Goal: Obtain resource: Obtain resource

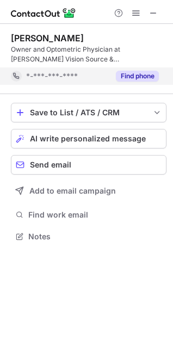
scroll to position [229, 173]
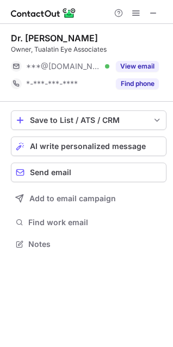
scroll to position [236, 173]
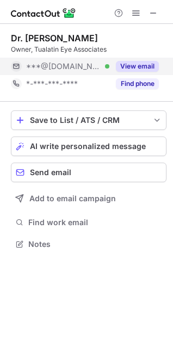
click at [122, 69] on button "View email" at bounding box center [137, 66] width 43 height 11
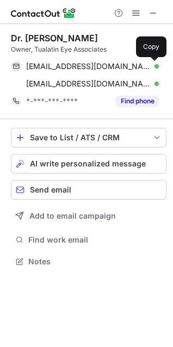
scroll to position [254, 173]
click at [150, 69] on span at bounding box center [153, 66] width 9 height 9
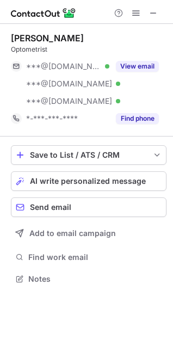
scroll to position [271, 173]
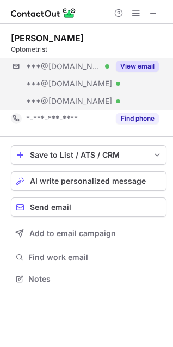
click at [133, 78] on div "***@yahoo.com Verified ***@hotmail.com Verified ***@aol.com Verified View email" at bounding box center [89, 84] width 156 height 52
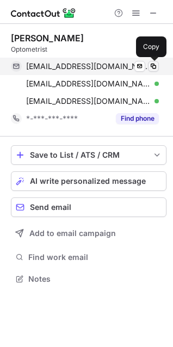
click at [150, 61] on button at bounding box center [153, 66] width 11 height 11
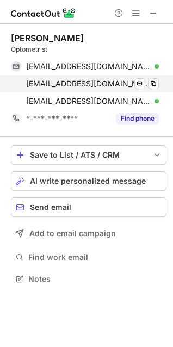
click at [157, 76] on div "xxlenkaxx@hotmail.com Verified Send email Copy" at bounding box center [85, 83] width 148 height 17
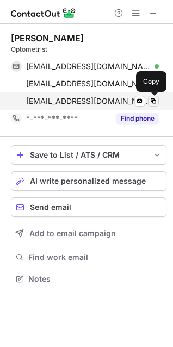
click at [155, 98] on span at bounding box center [153, 101] width 9 height 9
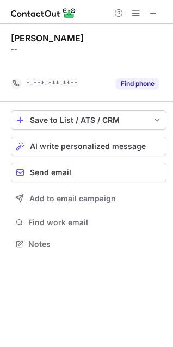
scroll to position [219, 173]
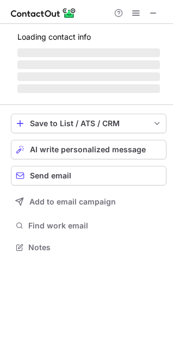
scroll to position [281, 173]
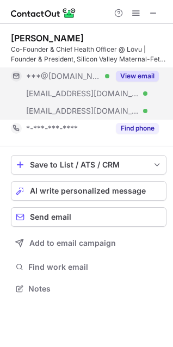
click at [126, 72] on button "View email" at bounding box center [137, 76] width 43 height 11
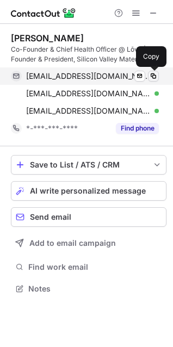
click at [152, 82] on div "santoshpandipati@hotmail.com Verified Send email Copy" at bounding box center [85, 76] width 148 height 17
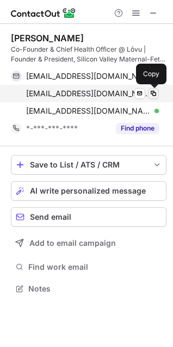
click at [151, 93] on span at bounding box center [153, 93] width 9 height 9
click at [152, 96] on span at bounding box center [153, 93] width 9 height 9
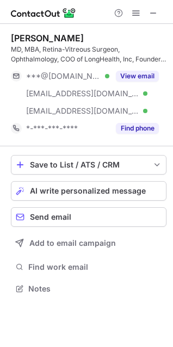
scroll to position [281, 173]
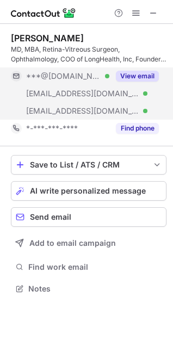
click at [137, 83] on div "View email" at bounding box center [134, 76] width 50 height 17
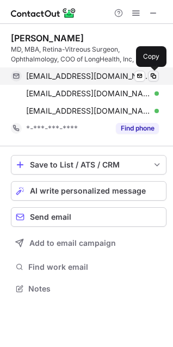
click at [152, 73] on span at bounding box center [153, 76] width 9 height 9
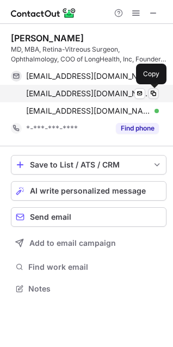
click at [153, 91] on span at bounding box center [153, 93] width 9 height 9
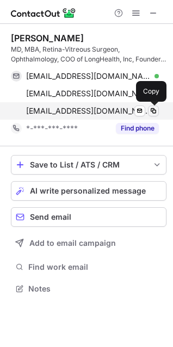
click at [153, 106] on button at bounding box center [153, 111] width 11 height 11
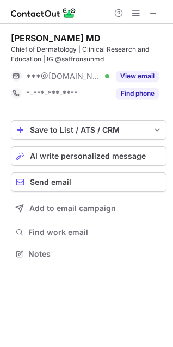
scroll to position [247, 173]
click at [154, 76] on button "View email" at bounding box center [137, 76] width 43 height 11
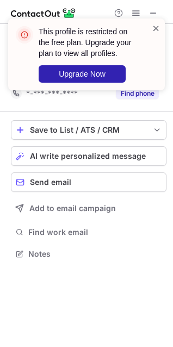
click at [157, 27] on span at bounding box center [156, 28] width 9 height 11
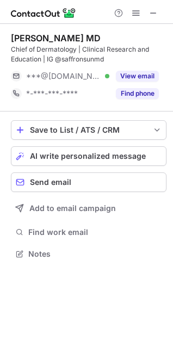
click at [130, 8] on div "This profile is restricted on the free plan. Upgrade your plan to view all prof…" at bounding box center [86, 19] width 174 height 22
click at [137, 17] on span at bounding box center [136, 13] width 9 height 9
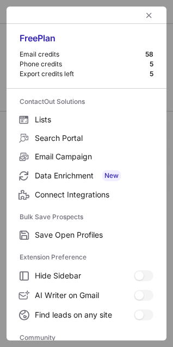
click at [143, 17] on button "left-button" at bounding box center [149, 15] width 13 height 13
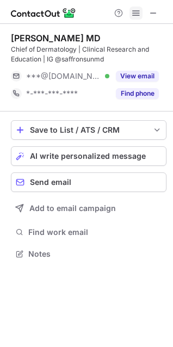
click at [137, 16] on span at bounding box center [136, 13] width 9 height 9
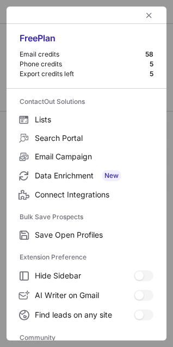
scroll to position [146, 0]
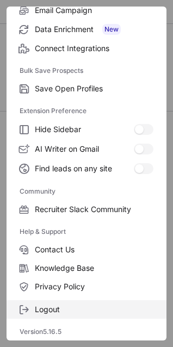
click at [57, 311] on span "Logout" at bounding box center [94, 310] width 119 height 10
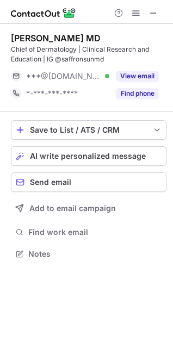
scroll to position [0, 0]
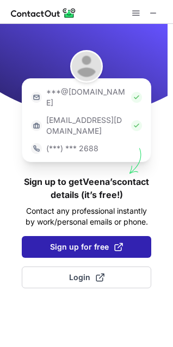
click at [84, 242] on span "Sign up for free" at bounding box center [86, 247] width 73 height 11
click at [83, 242] on span "Sign up for free" at bounding box center [86, 247] width 73 height 11
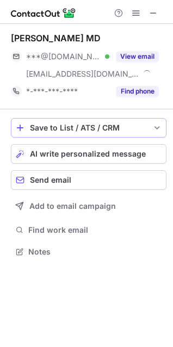
scroll to position [244, 173]
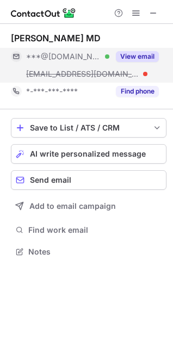
click at [135, 59] on button "View email" at bounding box center [137, 56] width 43 height 11
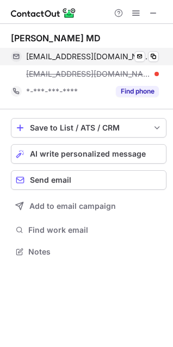
click at [159, 54] on div "veenav33@gmail.com Verified Send email Copy" at bounding box center [85, 56] width 148 height 17
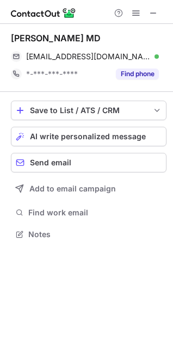
scroll to position [227, 173]
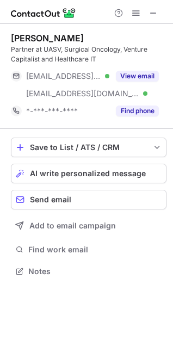
scroll to position [264, 173]
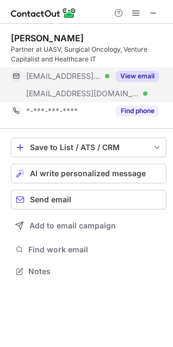
click at [146, 74] on button "View email" at bounding box center [137, 76] width 43 height 11
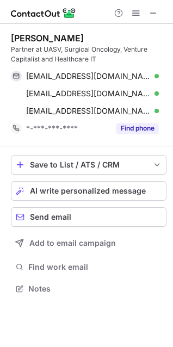
scroll to position [281, 173]
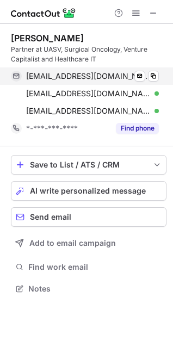
click at [159, 74] on div "[EMAIL_ADDRESS][DOMAIN_NAME] Verified Send email Copy" at bounding box center [85, 76] width 148 height 17
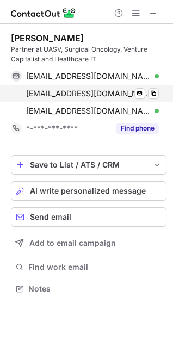
click at [159, 94] on div "[EMAIL_ADDRESS][DOMAIN_NAME] Verified Send email Copy" at bounding box center [85, 93] width 148 height 17
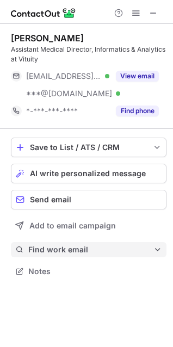
scroll to position [264, 173]
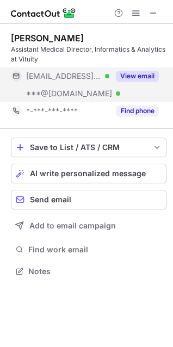
click at [127, 77] on button "View email" at bounding box center [137, 76] width 43 height 11
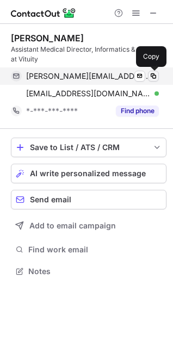
click at [151, 73] on span at bounding box center [153, 76] width 9 height 9
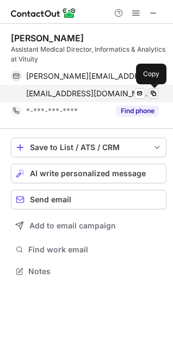
click at [155, 96] on span at bounding box center [153, 93] width 9 height 9
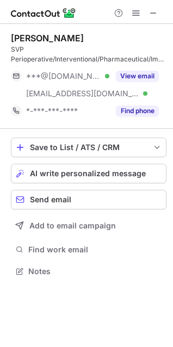
scroll to position [264, 173]
click at [146, 65] on div "Sam Wald SVP Perioperative/Interventional/Pharmaceutical/Imaging/Lab/Blood Serv…" at bounding box center [89, 76] width 156 height 87
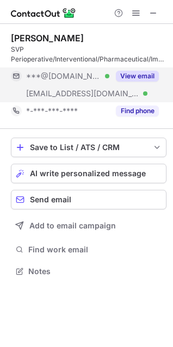
click at [150, 72] on button "View email" at bounding box center [137, 76] width 43 height 11
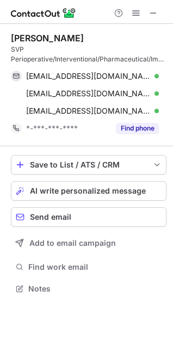
scroll to position [281, 173]
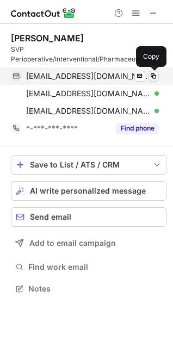
click at [150, 76] on span at bounding box center [153, 76] width 9 height 9
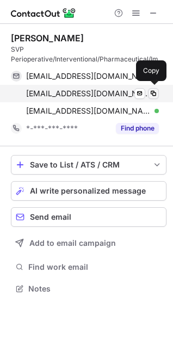
click at [150, 88] on button at bounding box center [153, 93] width 11 height 11
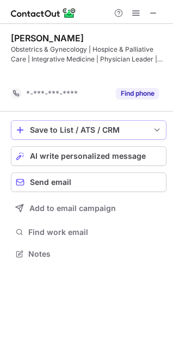
scroll to position [229, 173]
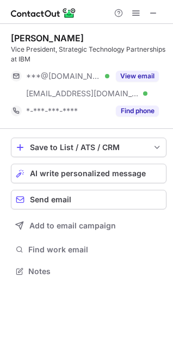
scroll to position [264, 173]
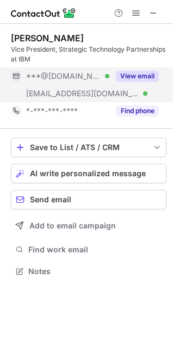
click at [150, 73] on button "View email" at bounding box center [137, 76] width 43 height 11
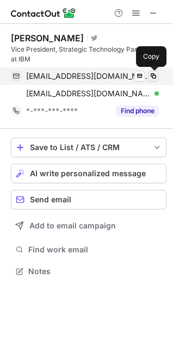
click at [158, 75] on button at bounding box center [153, 76] width 11 height 11
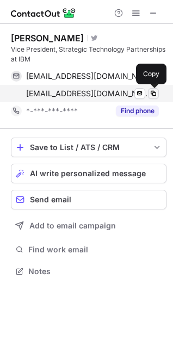
click at [150, 88] on button at bounding box center [153, 93] width 11 height 11
